Goal: Complete application form

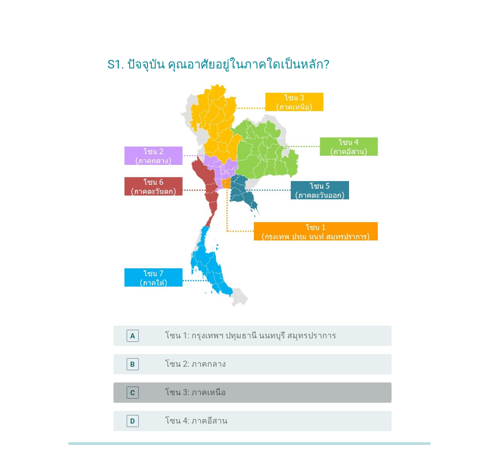
drag, startPoint x: 229, startPoint y: 391, endPoint x: 244, endPoint y: 392, distance: 15.7
click at [229, 392] on div "radio_button_unchecked โซน 3: ภาคเหนือ" at bounding box center [270, 392] width 210 height 10
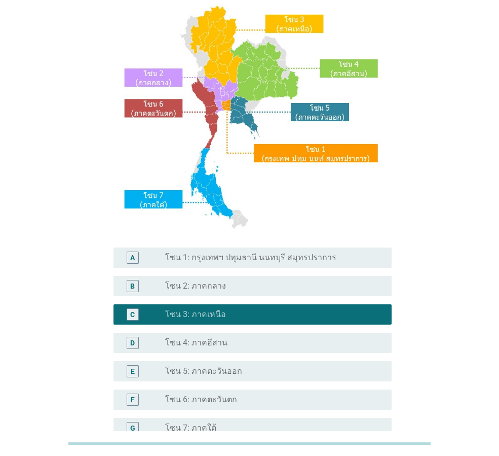
scroll to position [191, 0]
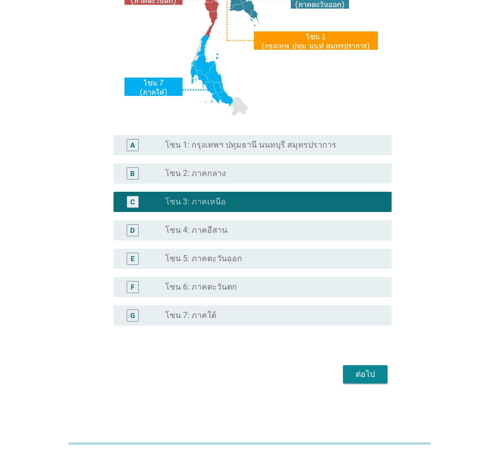
click at [369, 381] on button "ต่อไป" at bounding box center [365, 374] width 45 height 18
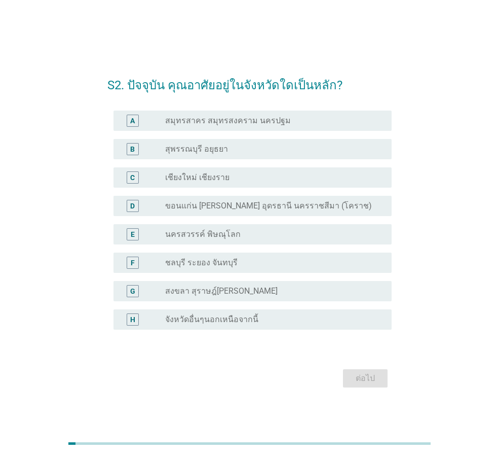
click at [265, 183] on div "C radio_button_unchecked เชียงใหม่ เชียงราย" at bounding box center [253, 177] width 278 height 20
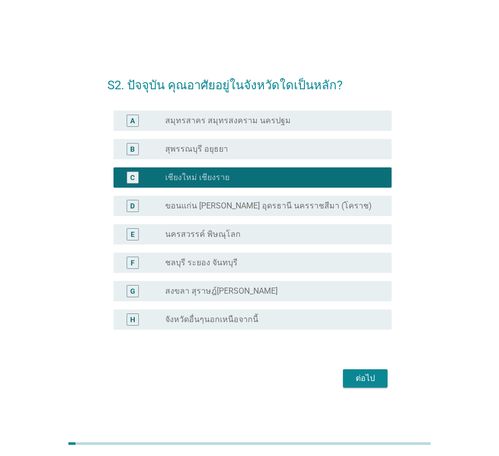
click at [372, 381] on div "ต่อไป" at bounding box center [365, 378] width 28 height 12
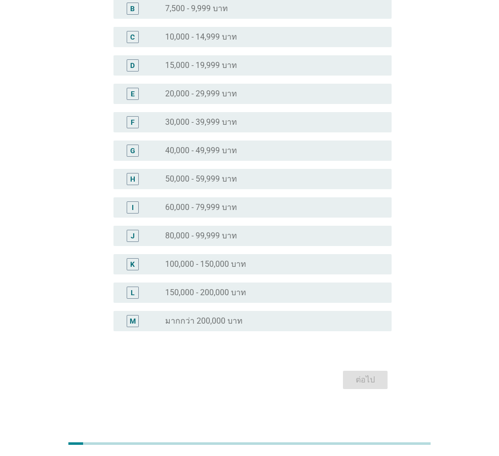
scroll to position [143, 0]
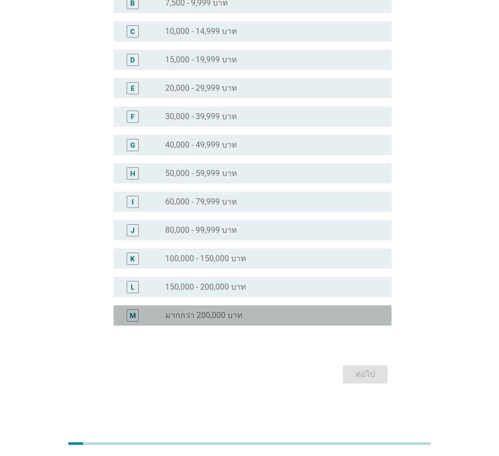
click at [326, 318] on div "radio_button_unchecked มากกว่า 200,000 บาท" at bounding box center [270, 315] width 210 height 10
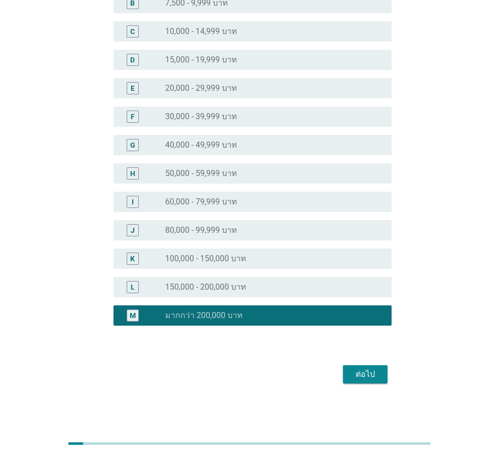
click at [372, 371] on div "ต่อไป" at bounding box center [365, 374] width 28 height 12
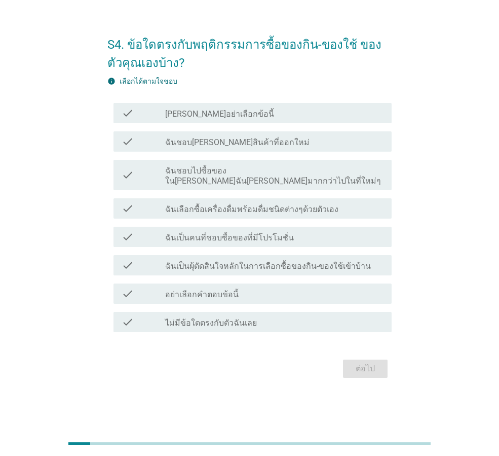
scroll to position [0, 0]
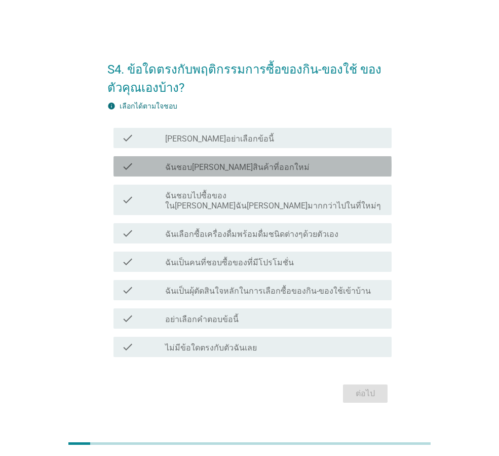
drag, startPoint x: 227, startPoint y: 169, endPoint x: 229, endPoint y: 182, distance: 12.8
click at [228, 169] on label "ฉันชอบ[PERSON_NAME]สินค้าที่ออกใหม่" at bounding box center [237, 167] width 144 height 10
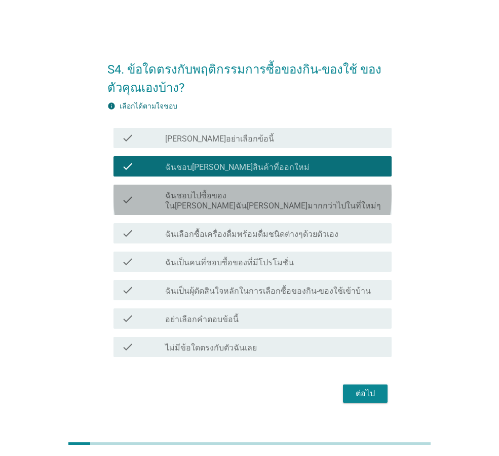
click at [231, 193] on div "check check_box_outline_blank ฉันชอบไปซื้อของใน[PERSON_NAME]ฉัน[PERSON_NAME]มาก…" at bounding box center [253, 199] width 278 height 30
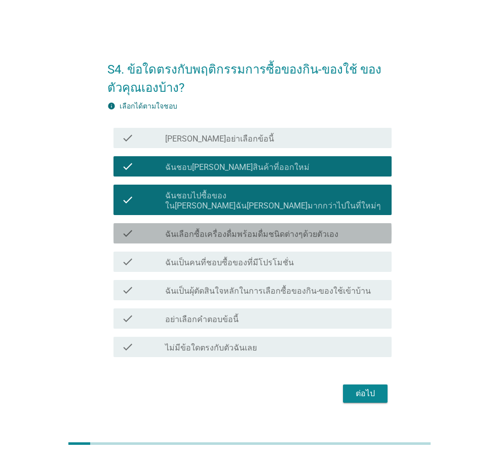
click at [233, 223] on div "check check_box_outline_blank ฉันเลือกซื้อเครื่องดื่มพร้อมดื่มชนิดต่างๆด้วยตัวเ…" at bounding box center [253, 233] width 278 height 20
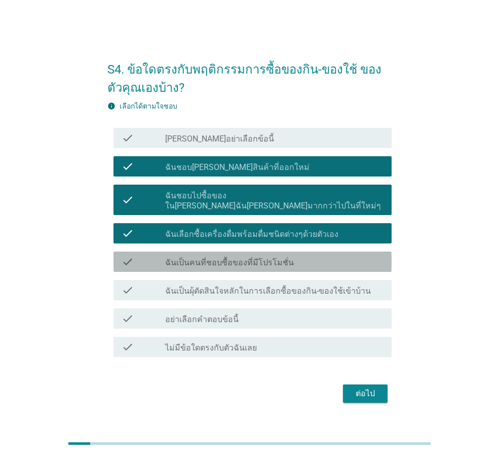
click at [237, 255] on div "check_box_outline_blank ฉันเป็นคนที่ชอบซื้อของที่มีโปรโมชั่น" at bounding box center [274, 261] width 218 height 12
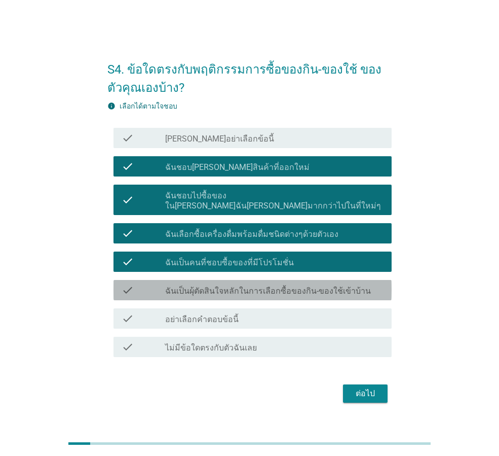
click at [246, 286] on label "ฉันเป็นผุ้ตัดสินใจหลักในการเลือกซื้อของกิน-ของใช้เข้าบ้าน" at bounding box center [268, 291] width 206 height 10
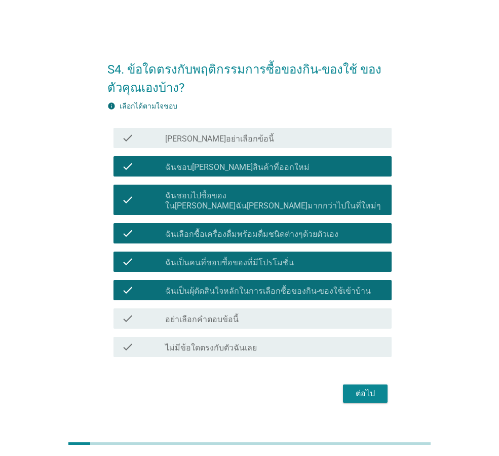
click at [382, 391] on button "ต่อไป" at bounding box center [365, 393] width 45 height 18
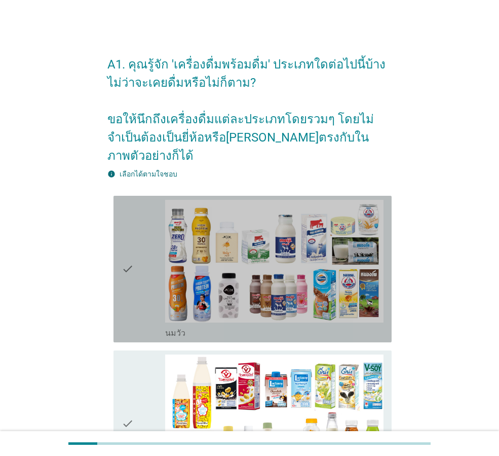
click at [130, 300] on icon "check" at bounding box center [128, 269] width 12 height 138
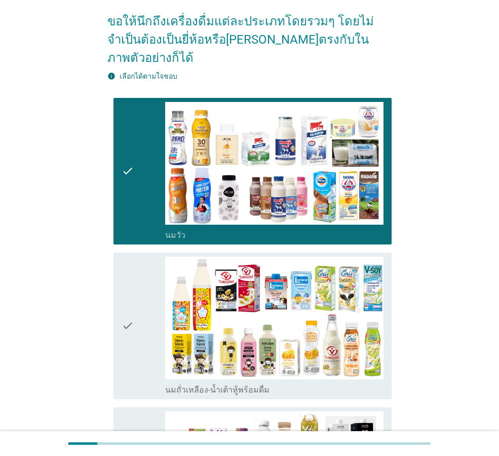
scroll to position [203, 0]
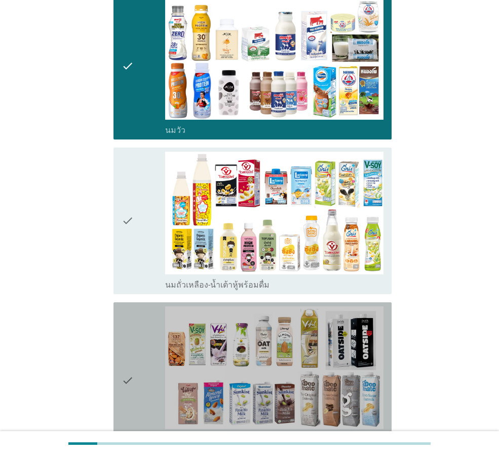
click at [134, 306] on div "check" at bounding box center [144, 380] width 44 height 148
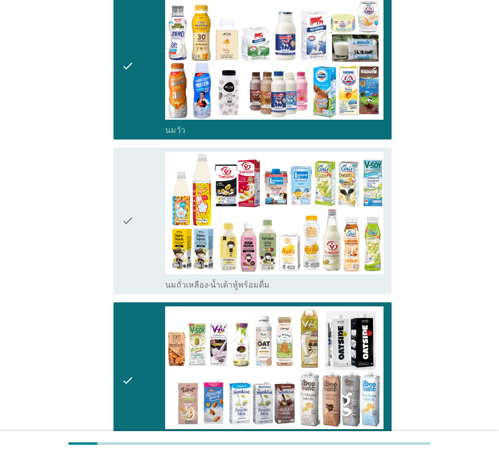
click at [139, 253] on div "check" at bounding box center [144, 221] width 44 height 138
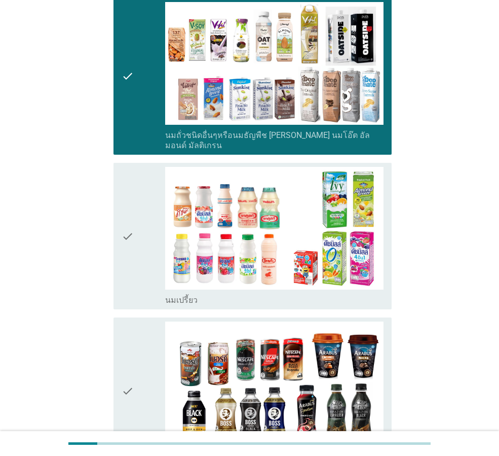
click at [144, 275] on div "check" at bounding box center [144, 236] width 44 height 138
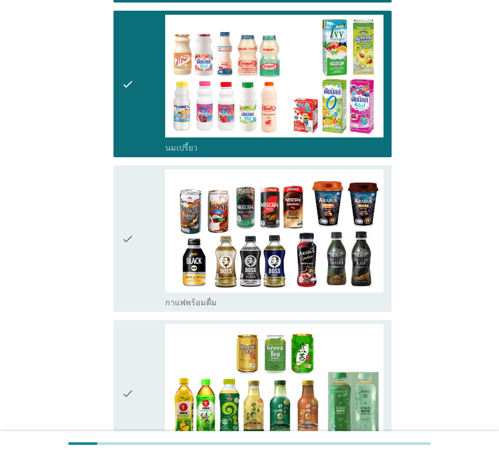
click at [143, 316] on div "check check_box_outline_blank ชาพร้อมดื่ม" at bounding box center [249, 393] width 284 height 155
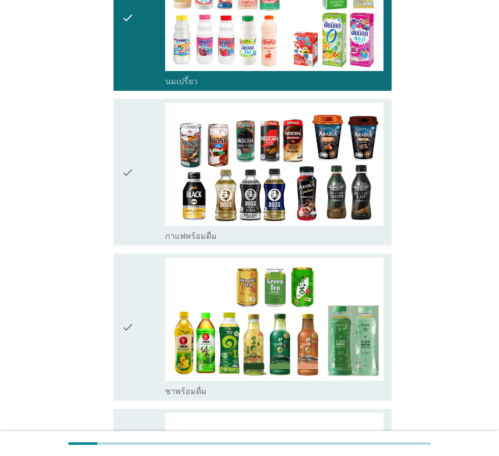
scroll to position [811, 0]
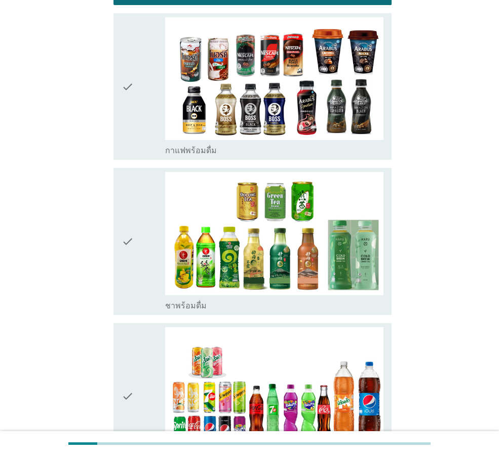
click at [141, 80] on div "check" at bounding box center [144, 86] width 44 height 138
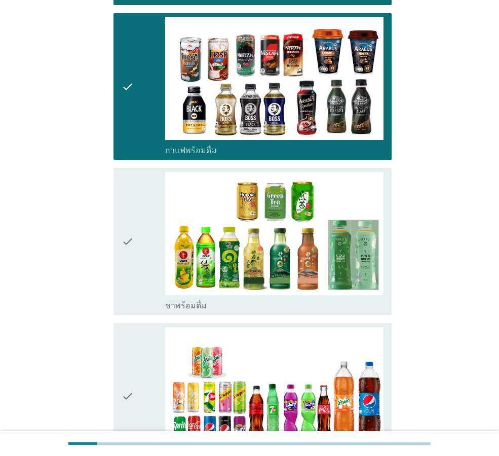
click at [130, 267] on icon "check" at bounding box center [128, 241] width 12 height 138
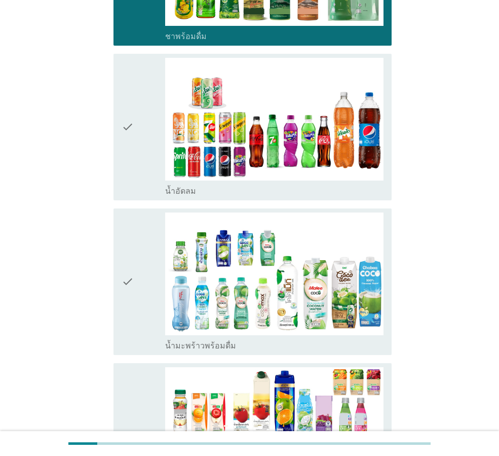
scroll to position [1115, 0]
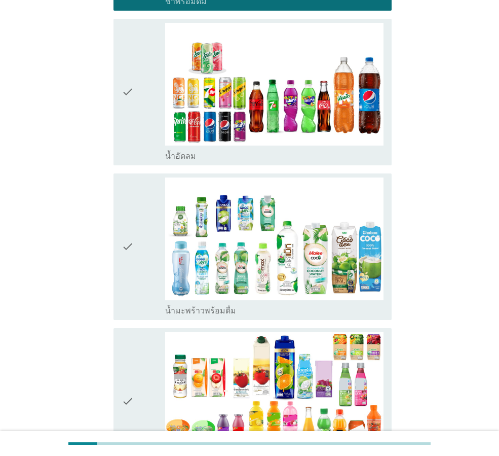
click at [130, 247] on icon "check" at bounding box center [128, 246] width 12 height 138
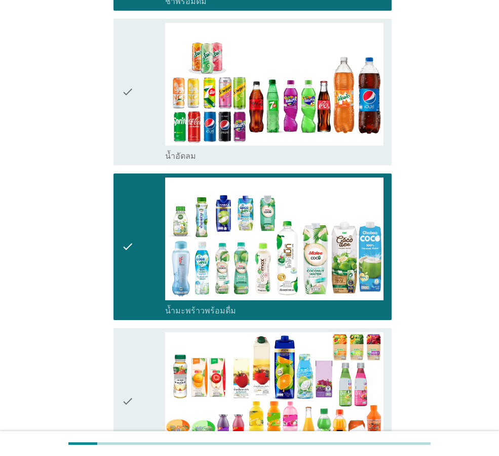
click at [134, 343] on icon "check" at bounding box center [128, 401] width 12 height 138
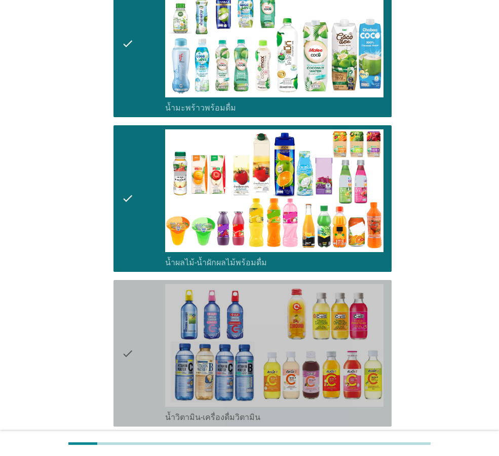
click at [135, 339] on div "check" at bounding box center [144, 353] width 44 height 138
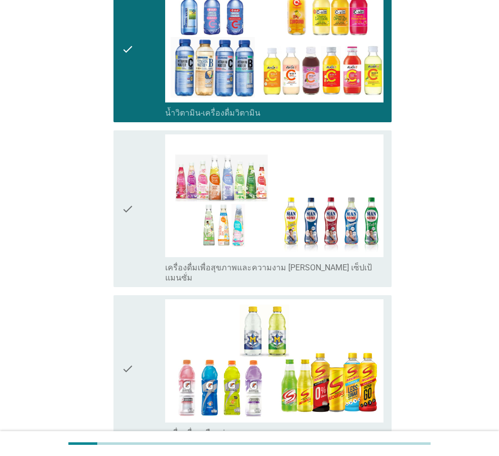
click at [153, 198] on div "check" at bounding box center [144, 208] width 44 height 148
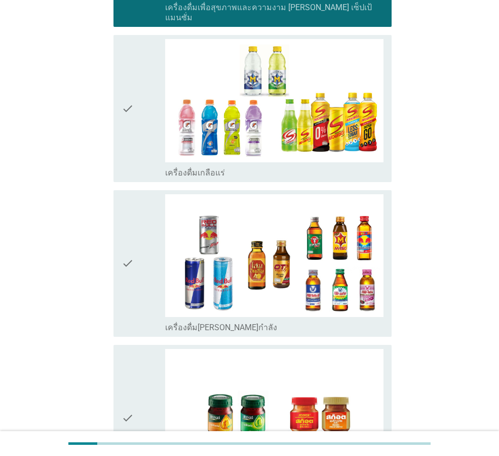
scroll to position [1976, 0]
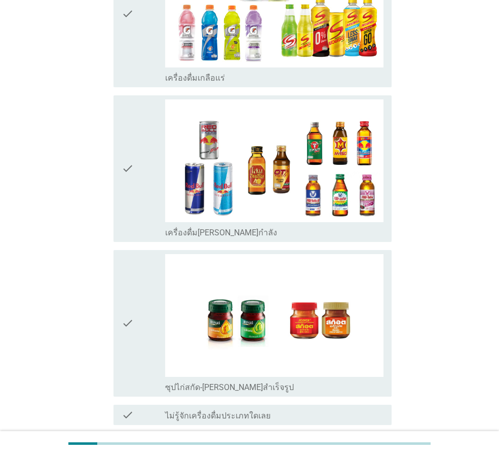
click at [136, 276] on div "check" at bounding box center [144, 323] width 44 height 138
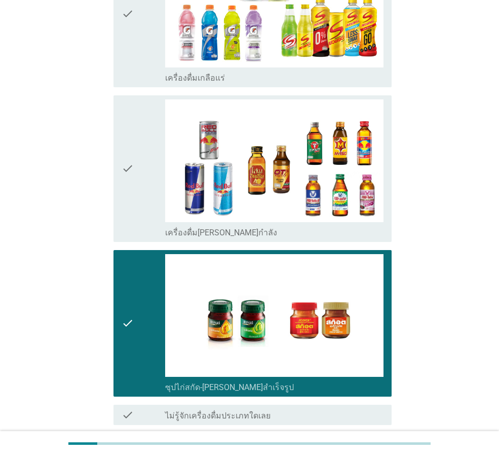
click at [361, 455] on div "ต่อไป" at bounding box center [365, 461] width 28 height 12
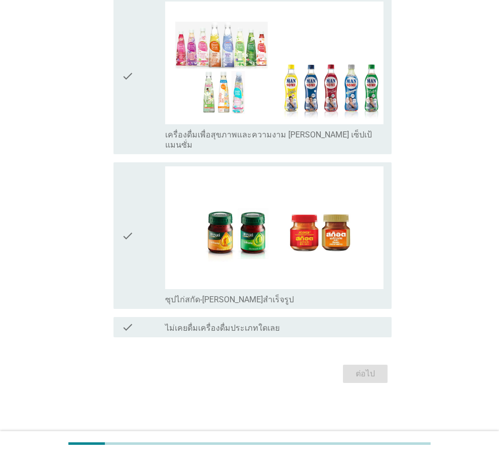
scroll to position [0, 0]
